Goal: Task Accomplishment & Management: Use online tool/utility

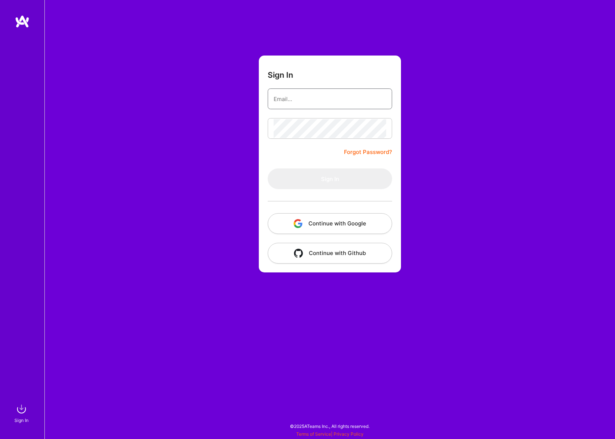
click at [300, 103] on input "email" at bounding box center [330, 99] width 113 height 19
type input "owen.bossola@gmail.com"
click at [330, 171] on button "Sign In" at bounding box center [330, 178] width 124 height 21
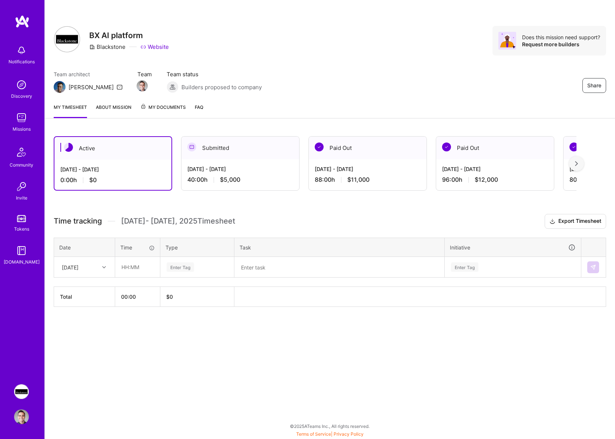
click at [102, 257] on div "Thu, Sep 4" at bounding box center [84, 267] width 60 height 20
click at [91, 289] on div "Mon, Sep 1" at bounding box center [84, 288] width 60 height 14
click at [88, 270] on div "Mon, Sep 1" at bounding box center [78, 267] width 41 height 12
click at [84, 292] on div "Tue, Sep 2" at bounding box center [84, 288] width 60 height 14
click at [132, 270] on input "text" at bounding box center [138, 267] width 44 height 20
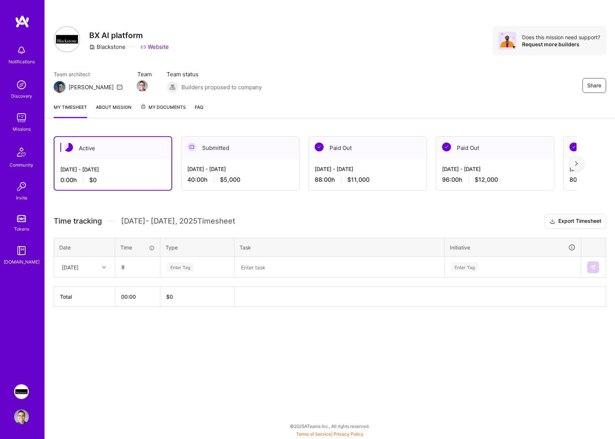
type input "08:00"
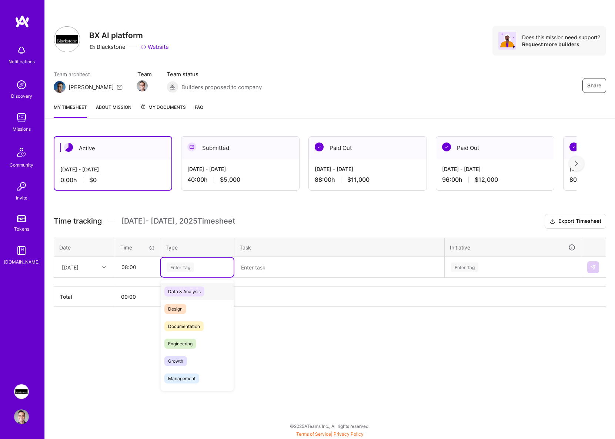
click at [177, 270] on div "Enter Tag" at bounding box center [180, 266] width 27 height 11
click at [194, 341] on span "Engineering" at bounding box center [180, 344] width 32 height 10
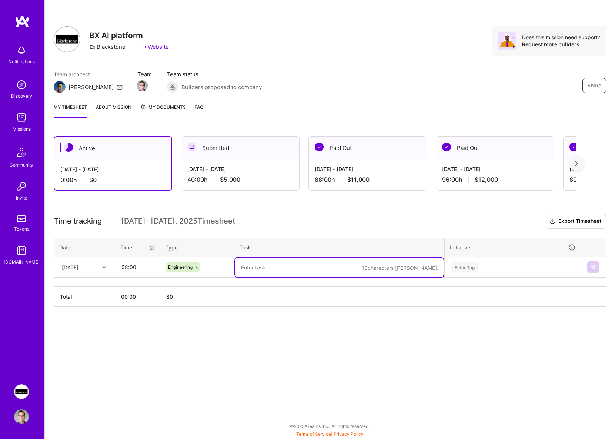
click at [267, 269] on textarea at bounding box center [339, 268] width 208 height 20
type textarea "DocAI v2: Message Actions"
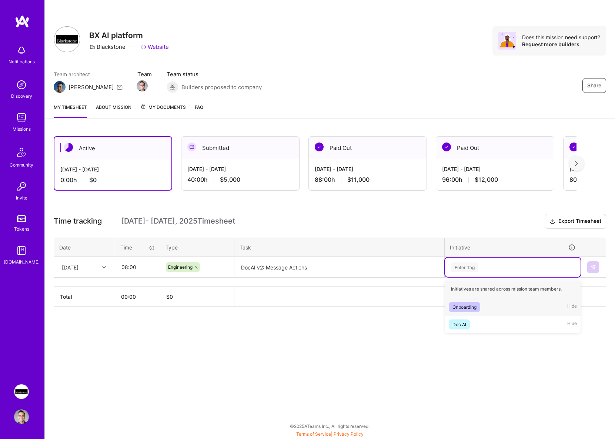
click at [471, 263] on div "Enter Tag" at bounding box center [464, 266] width 27 height 11
click at [484, 322] on div "Doc AI Hide" at bounding box center [513, 324] width 136 height 17
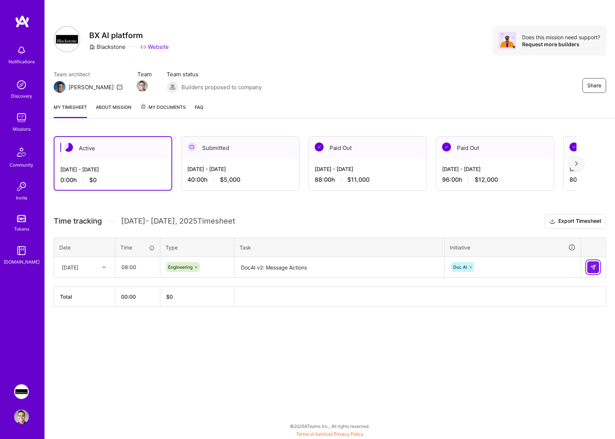
click at [588, 265] on button at bounding box center [593, 267] width 12 height 12
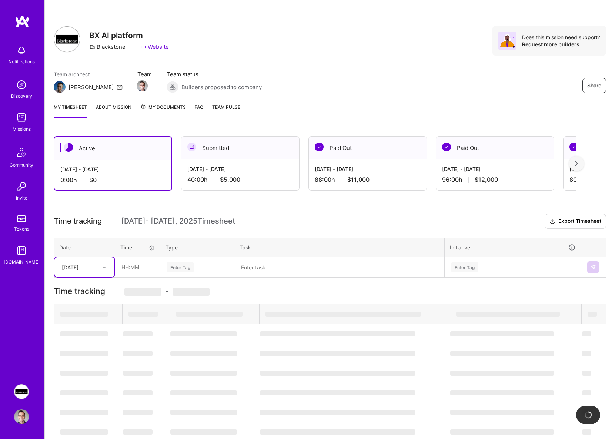
click at [93, 271] on div "Tue, Sep 2" at bounding box center [78, 267] width 41 height 12
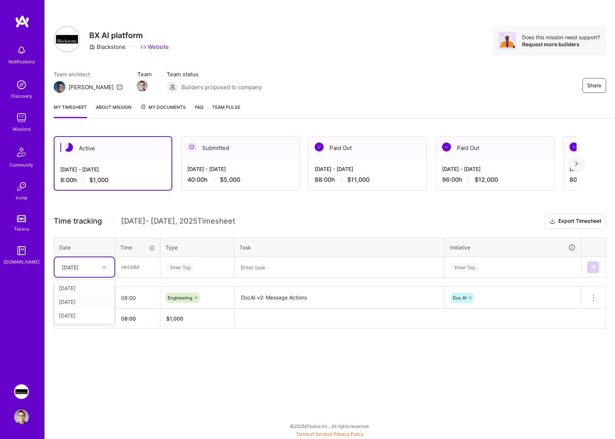
click at [81, 292] on div "Mon, Sep 1" at bounding box center [84, 288] width 60 height 14
click at [78, 271] on div "Mon, Sep 1" at bounding box center [70, 267] width 17 height 8
click at [84, 296] on div "[DATE]" at bounding box center [84, 302] width 60 height 14
click at [132, 267] on input "text" at bounding box center [138, 267] width 44 height 20
type input "08:00"
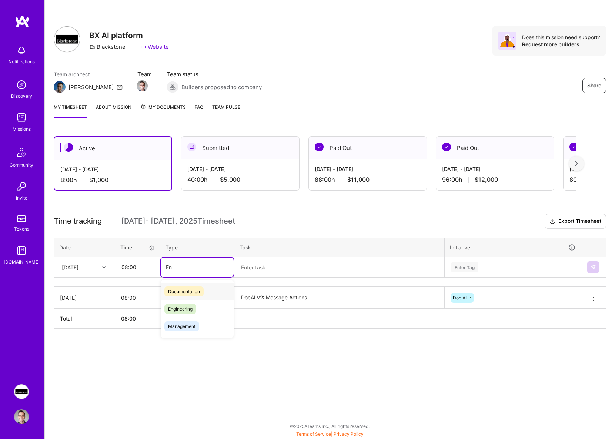
type input "En"
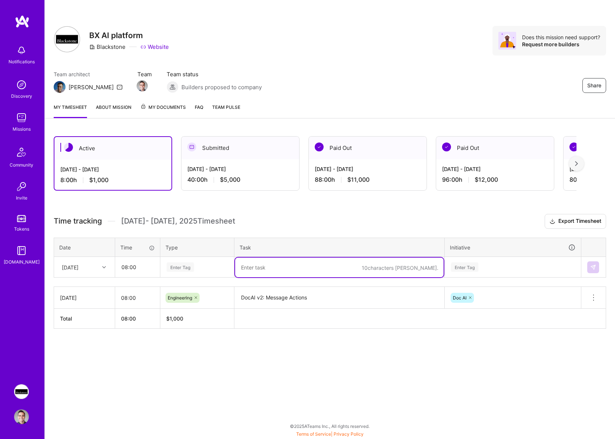
click at [178, 266] on div "Enter Tag" at bounding box center [180, 266] width 27 height 11
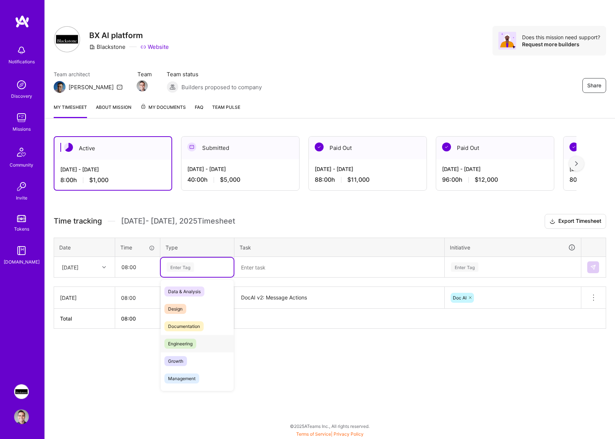
click at [183, 339] on span "Engineering" at bounding box center [180, 344] width 32 height 10
click at [280, 273] on textarea at bounding box center [339, 268] width 208 height 20
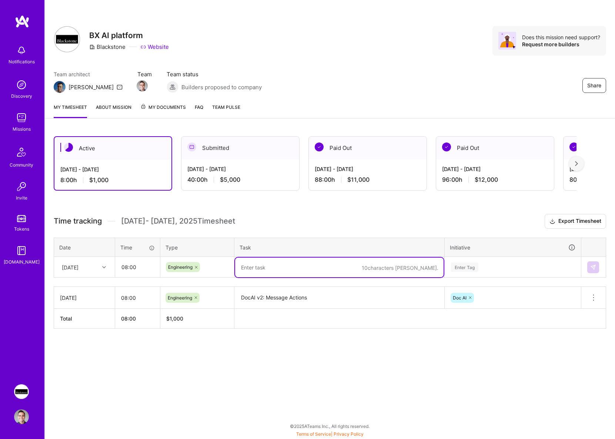
paste textarea "DocAI v2: Message Actions"
type textarea "DocAI v2: Message Actions"
click at [485, 272] on div "Enter Tag" at bounding box center [513, 267] width 136 height 19
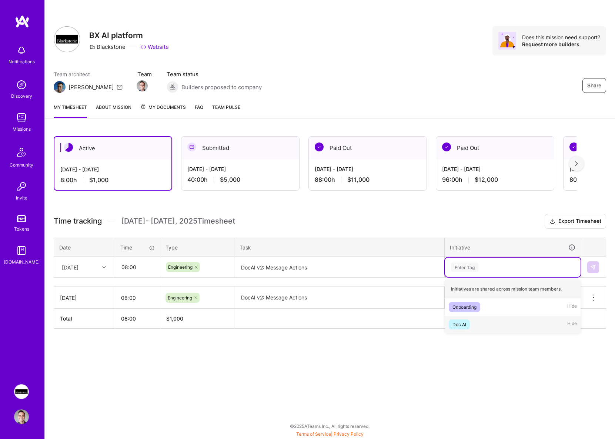
click at [477, 324] on div "Doc AI Hide" at bounding box center [513, 324] width 136 height 17
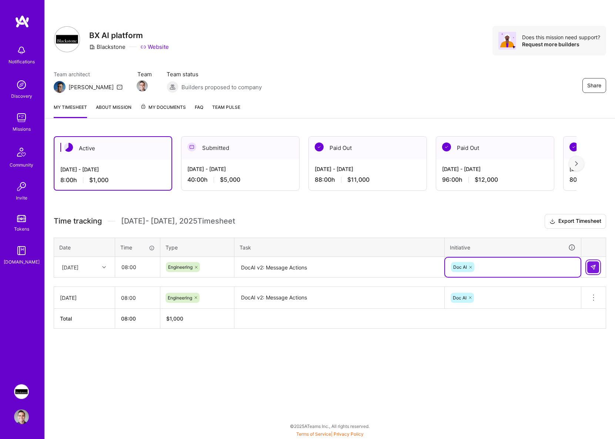
click at [589, 268] on button at bounding box center [593, 267] width 12 height 12
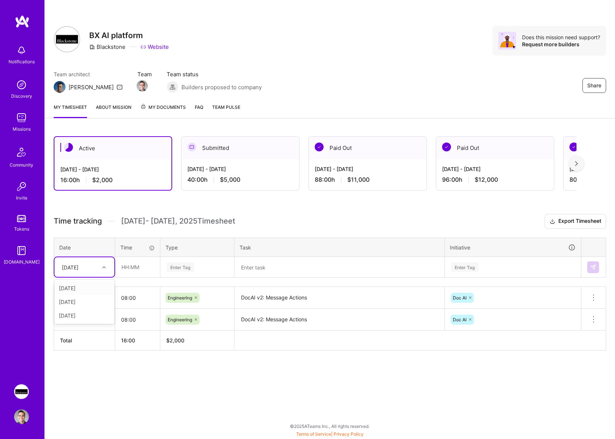
click at [78, 268] on div "[DATE]" at bounding box center [70, 267] width 17 height 8
click at [84, 314] on div "Thu, Sep 4" at bounding box center [84, 316] width 60 height 14
click at [134, 267] on input "text" at bounding box center [138, 267] width 44 height 20
type input "08:00"
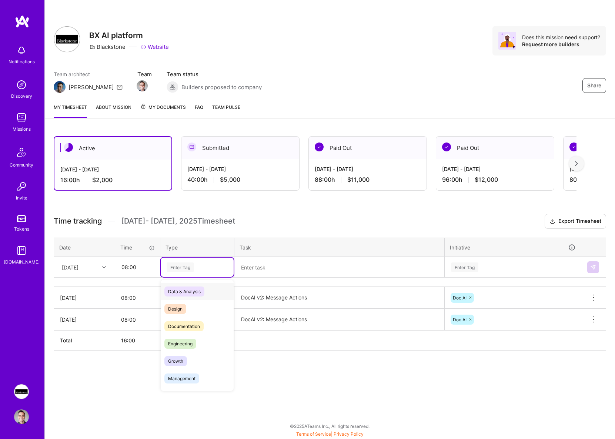
click at [190, 268] on div "Enter Tag" at bounding box center [180, 266] width 27 height 11
click at [179, 335] on div "Engineering" at bounding box center [197, 343] width 73 height 17
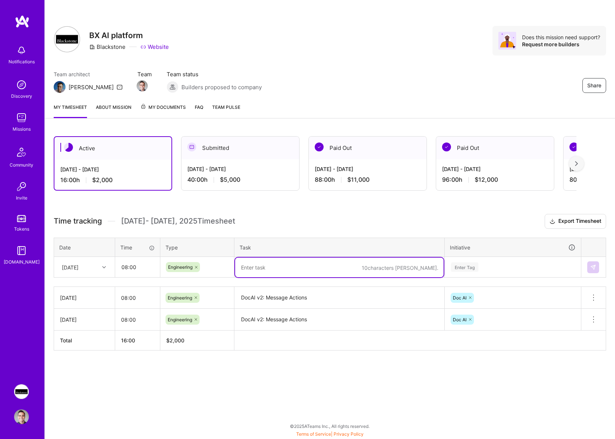
click at [276, 275] on textarea at bounding box center [339, 268] width 208 height 20
paste textarea "DocAI v2: Message Actions"
type textarea "DocAI v2: Message Actions"
click at [464, 264] on div "Enter Tag" at bounding box center [464, 266] width 27 height 11
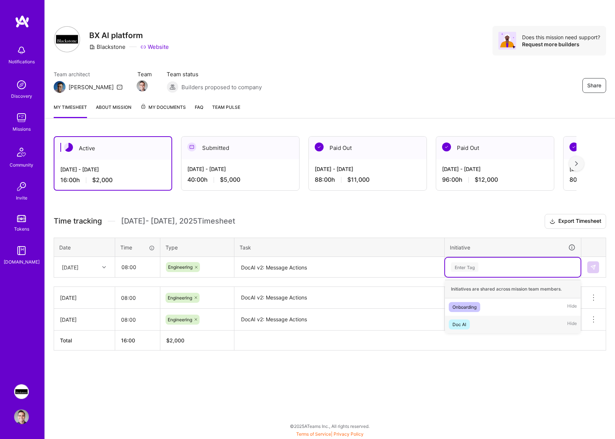
click at [461, 328] on span "Doc AI" at bounding box center [459, 325] width 21 height 10
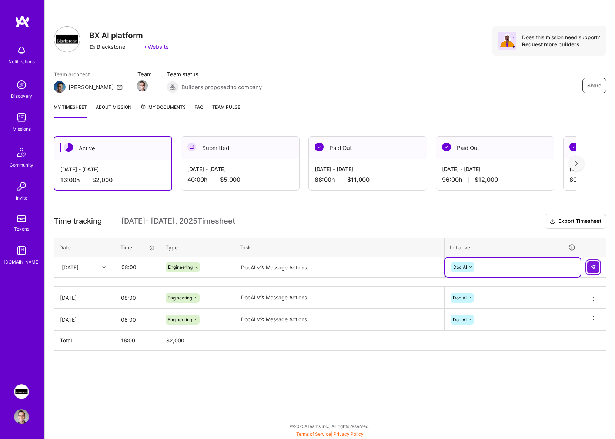
click at [594, 266] on img at bounding box center [593, 267] width 6 height 6
